Goal: Information Seeking & Learning: Learn about a topic

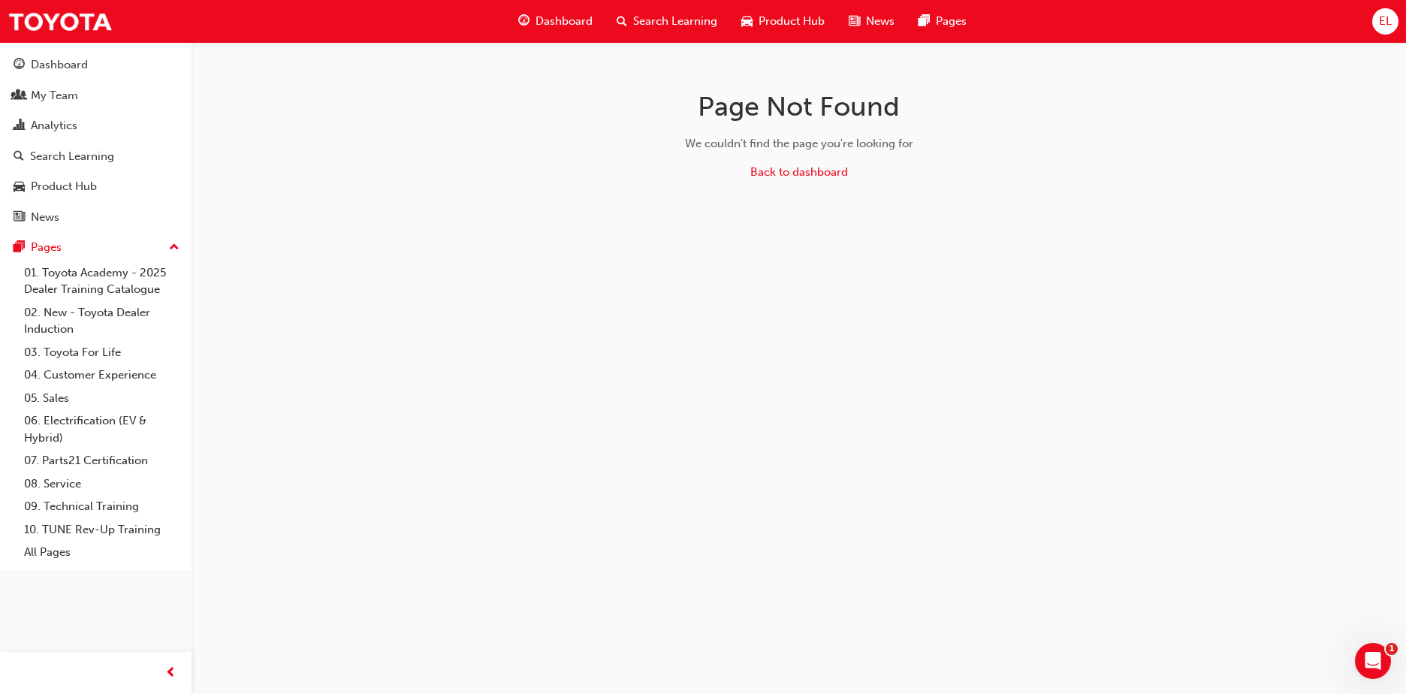
click at [686, 26] on span "Search Learning" at bounding box center [675, 21] width 84 height 17
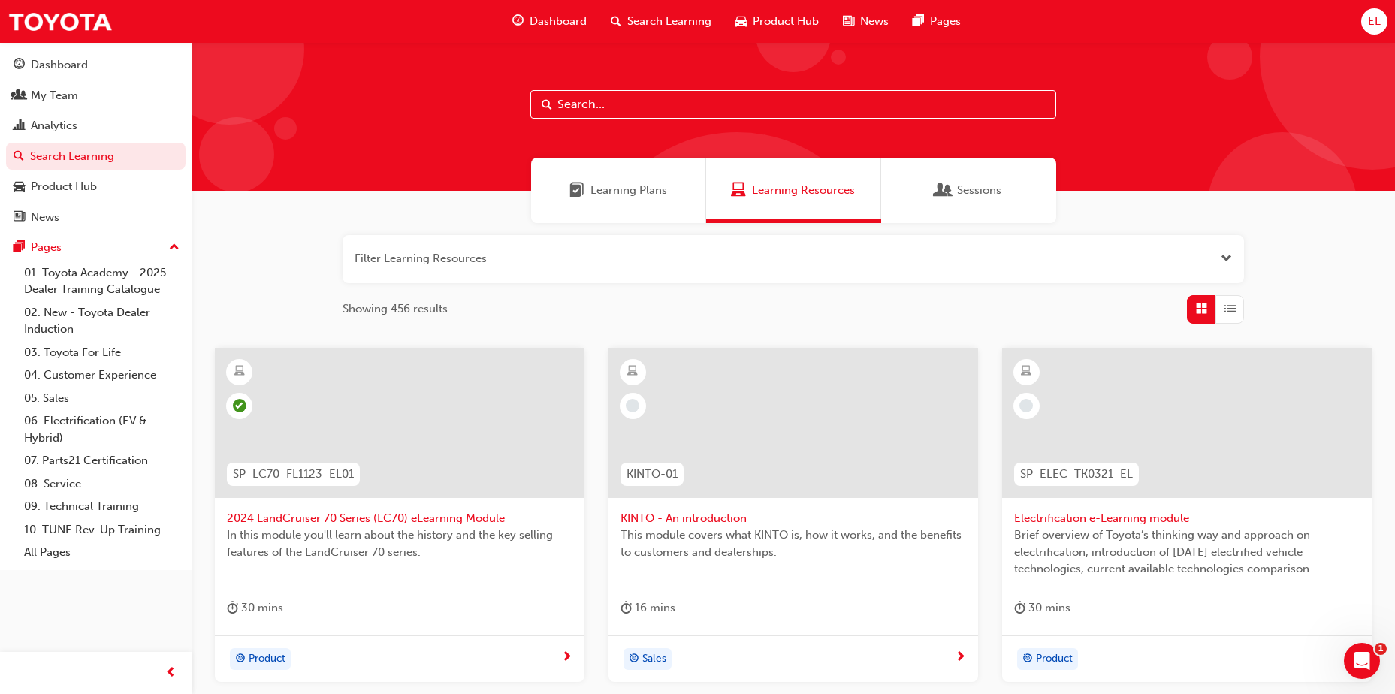
click at [581, 105] on input "text" at bounding box center [793, 104] width 526 height 29
paste input "P2P_DELIVERY_1024"
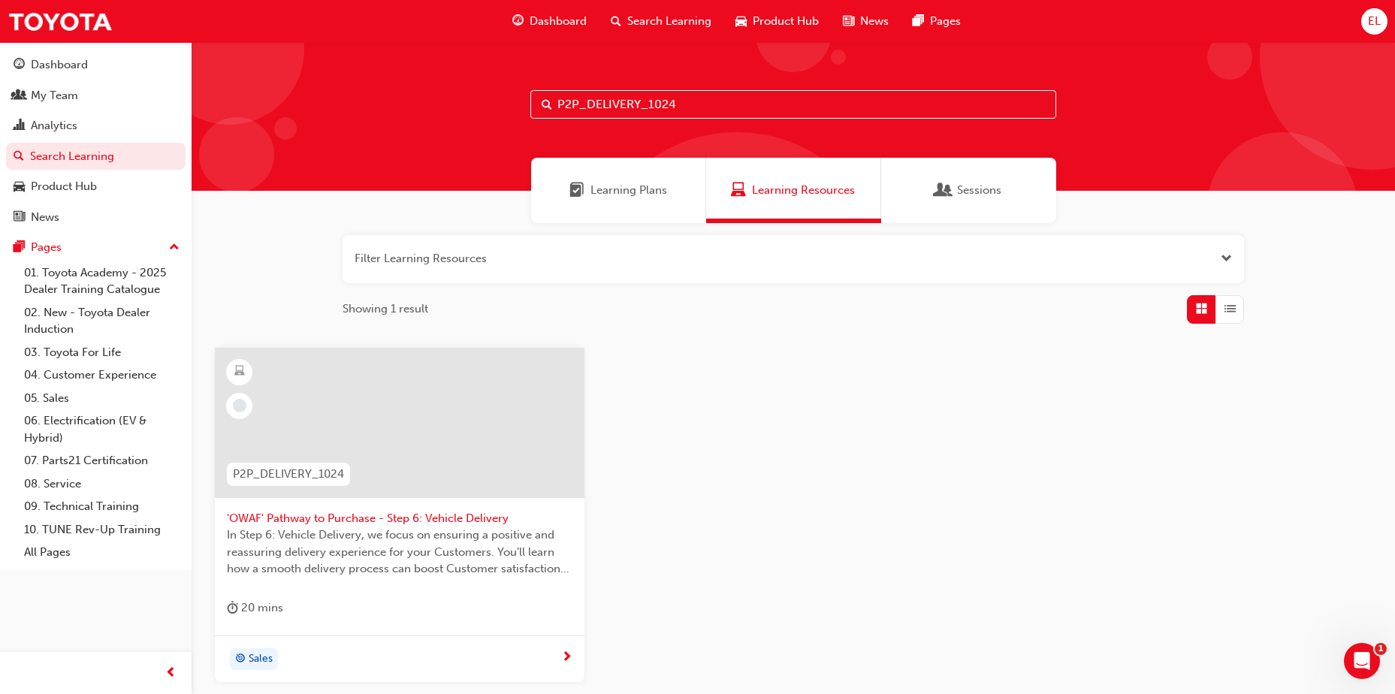
type input "P2P_DELIVERY_1024"
click at [420, 515] on span "'OWAF' Pathway to Purchase - Step 6: Vehicle Delivery" at bounding box center [400, 518] width 346 height 17
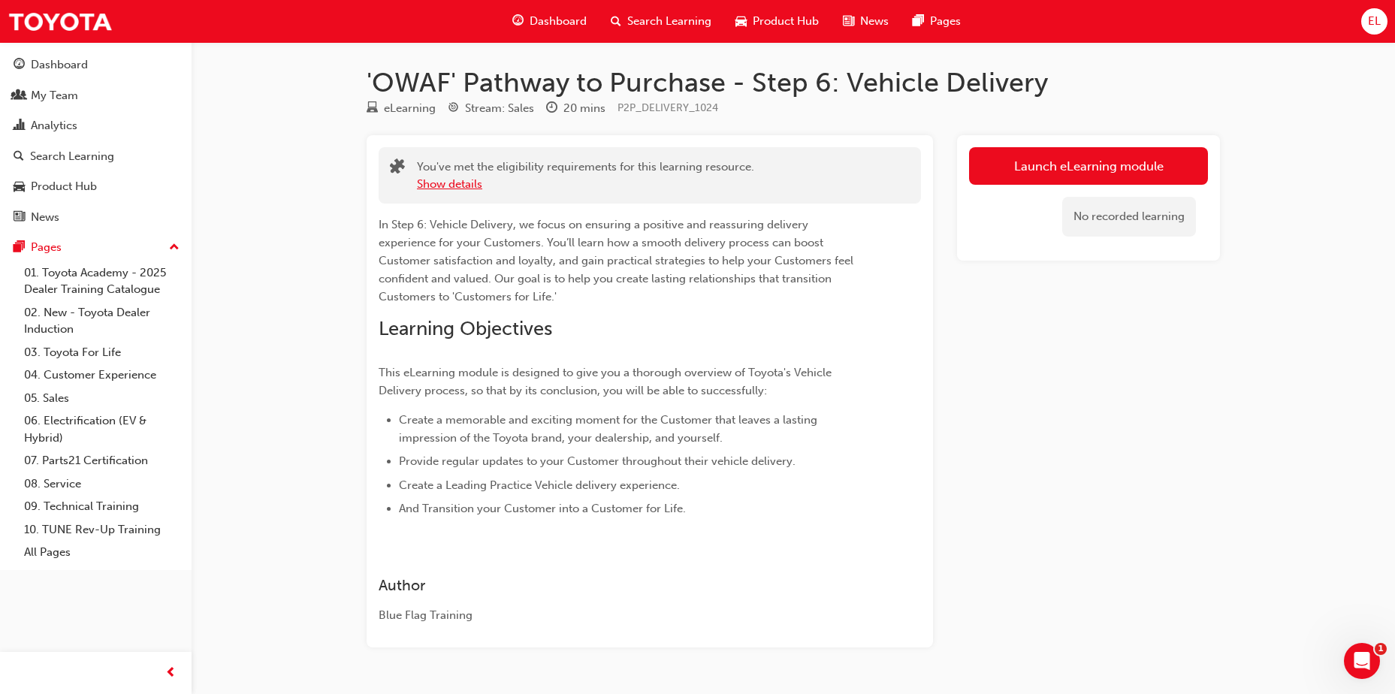
click at [451, 189] on button "Show details" at bounding box center [449, 184] width 65 height 17
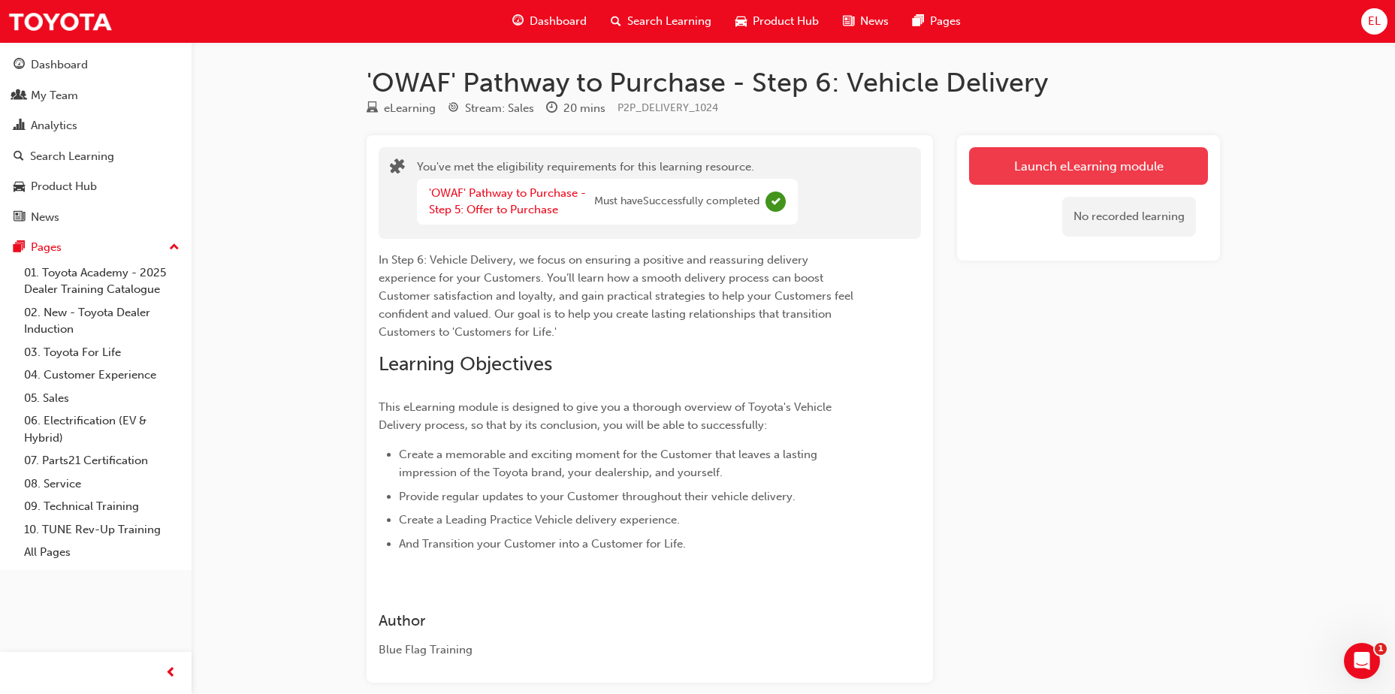
click at [1148, 162] on link "Launch eLearning module" at bounding box center [1088, 166] width 239 height 38
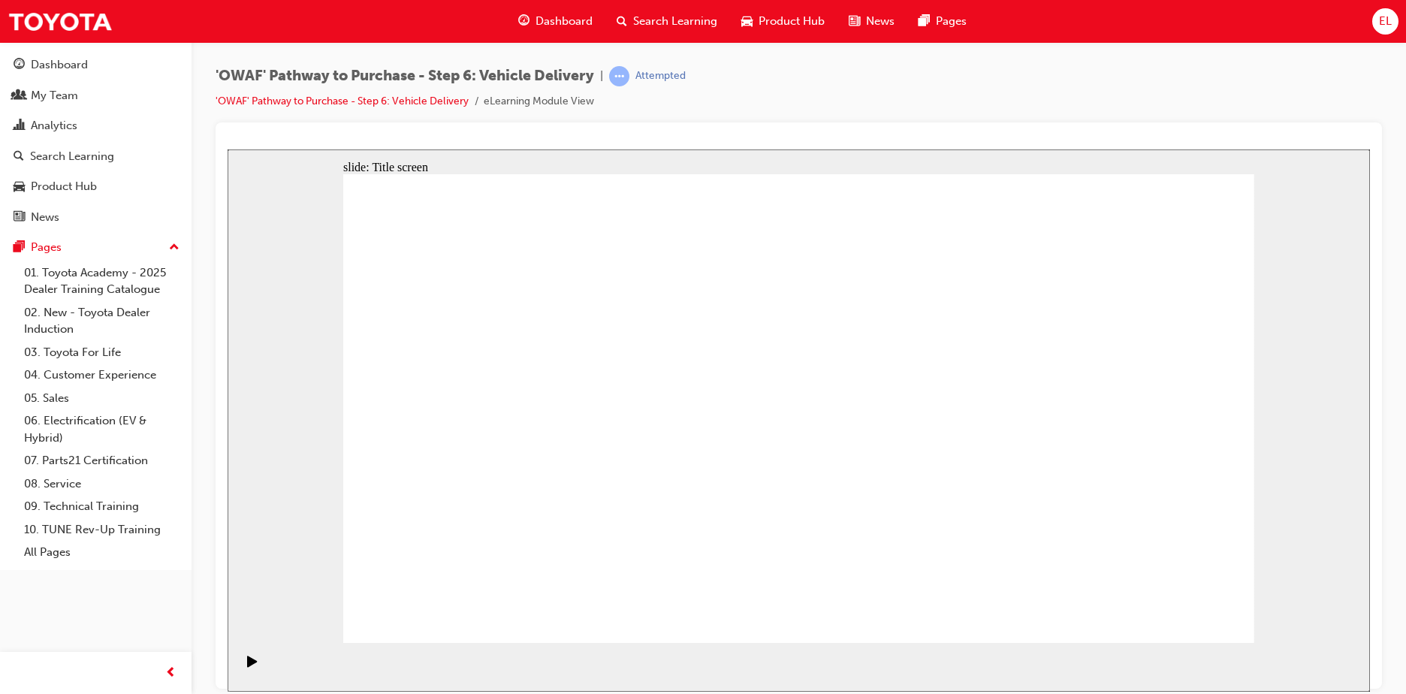
drag, startPoint x: 814, startPoint y: 579, endPoint x: 810, endPoint y: 594, distance: 15.5
